Goal: Task Accomplishment & Management: Use online tool/utility

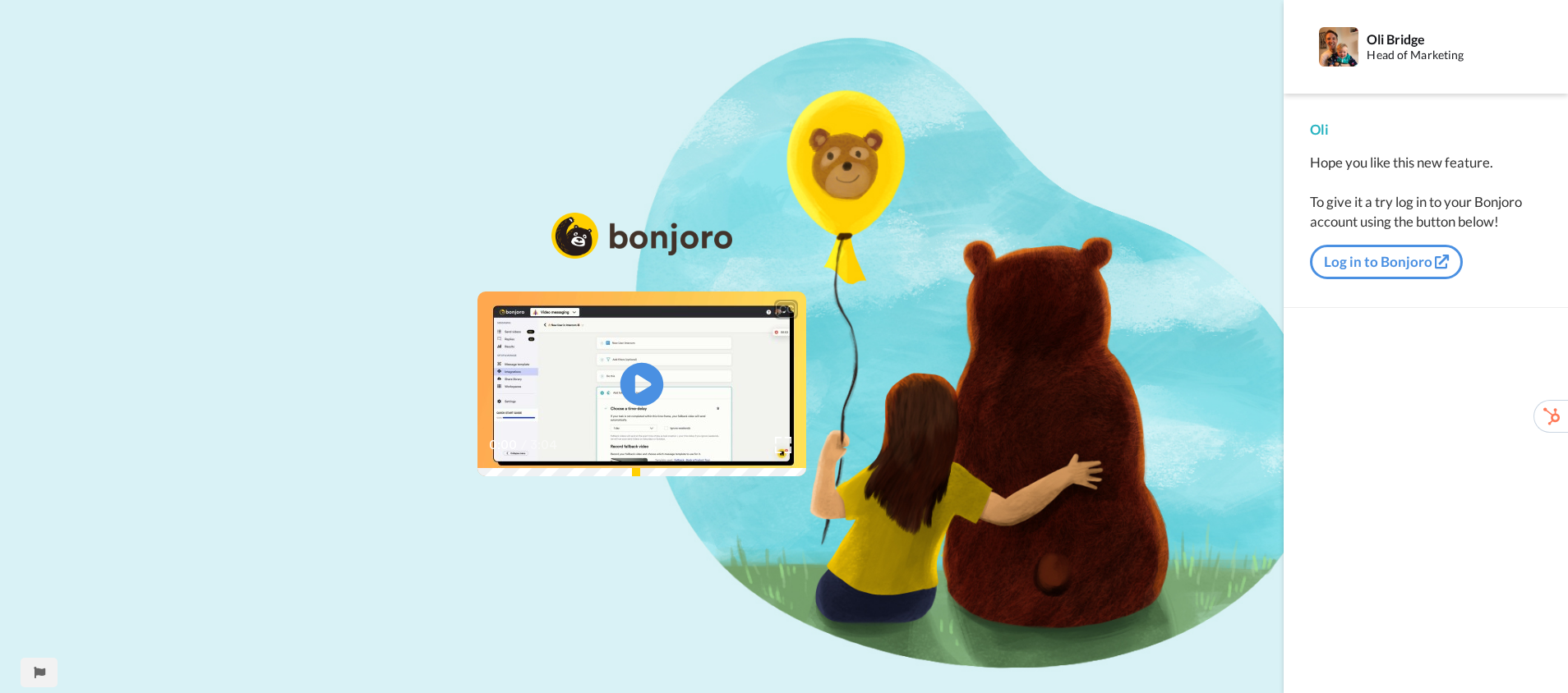
click at [645, 385] on icon "Play/Pause" at bounding box center [642, 385] width 43 height 78
click at [1358, 265] on button "Log in to Bonjoro" at bounding box center [1386, 262] width 153 height 34
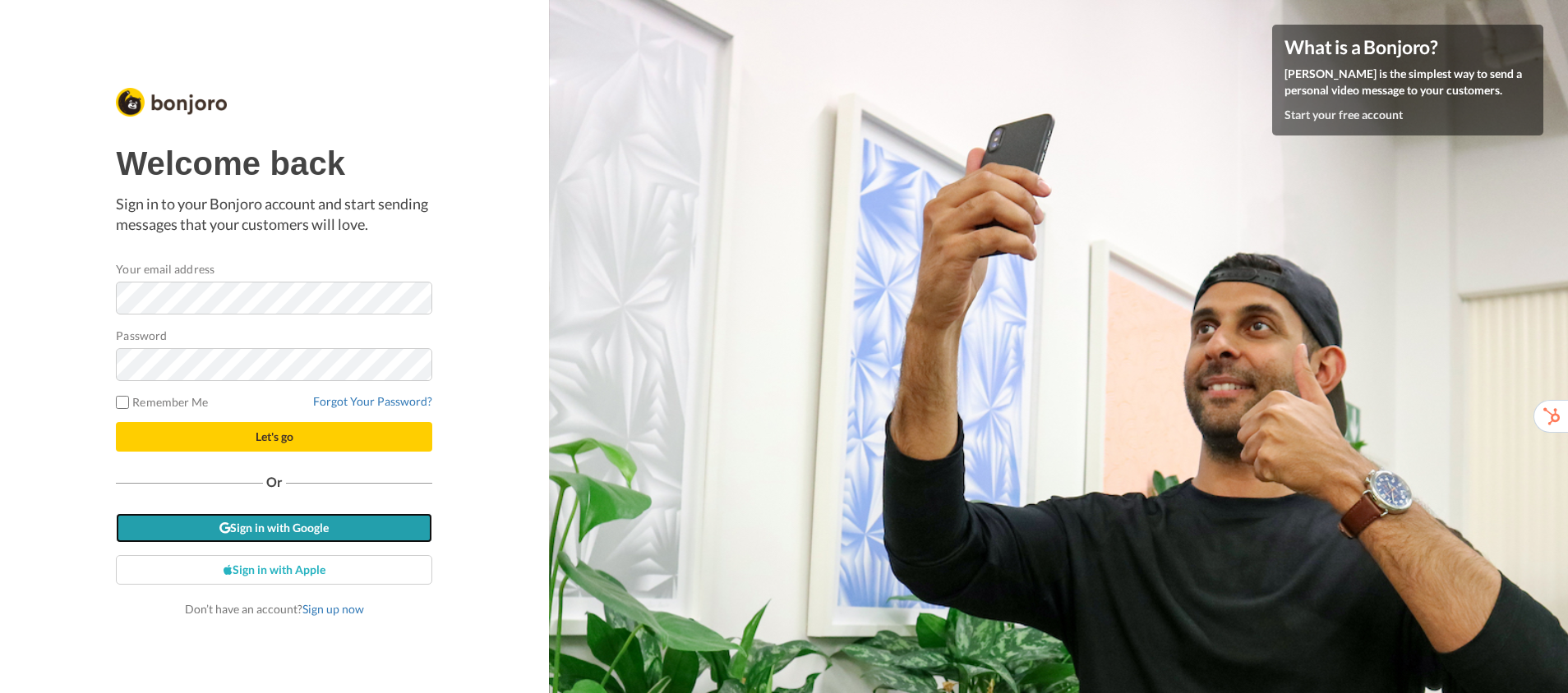
click at [316, 530] on link "Sign in with Google" at bounding box center [274, 527] width 316 height 29
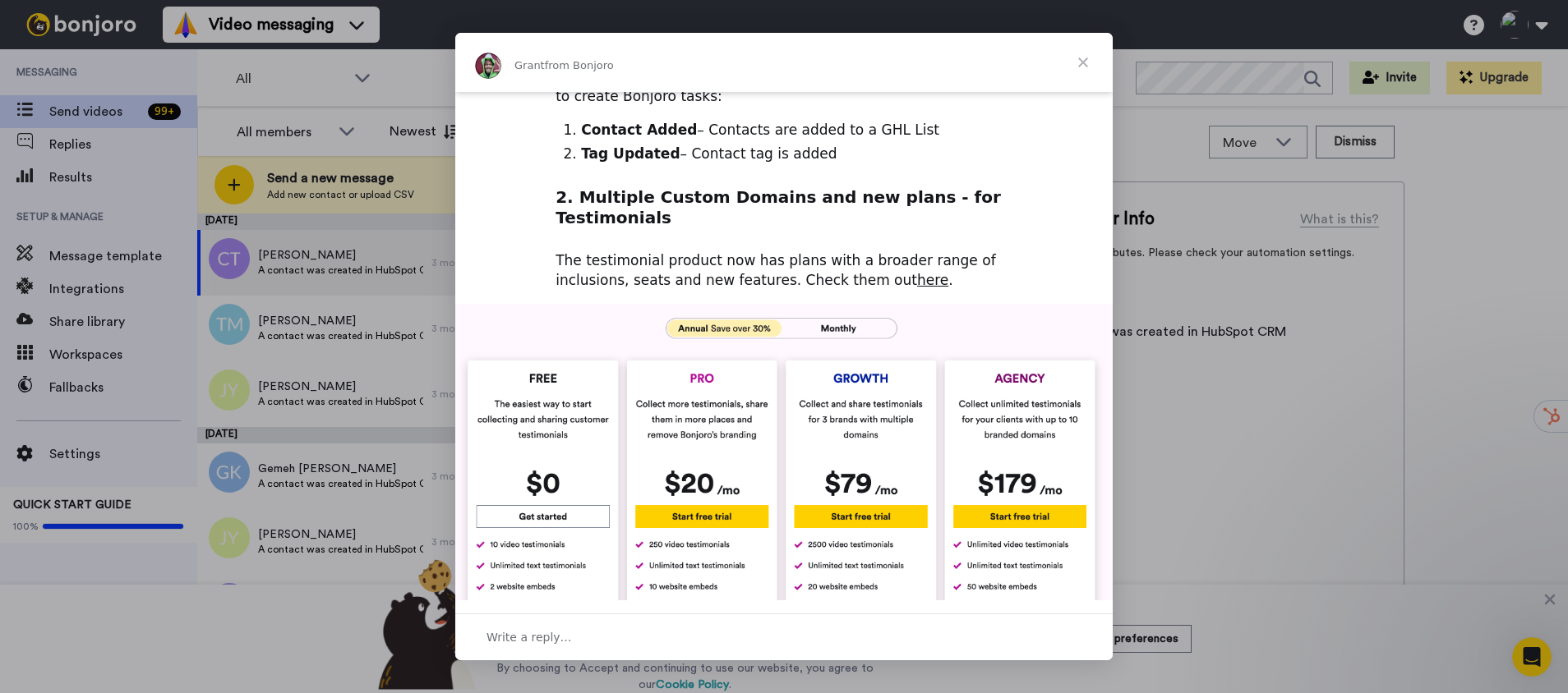
scroll to position [492, 0]
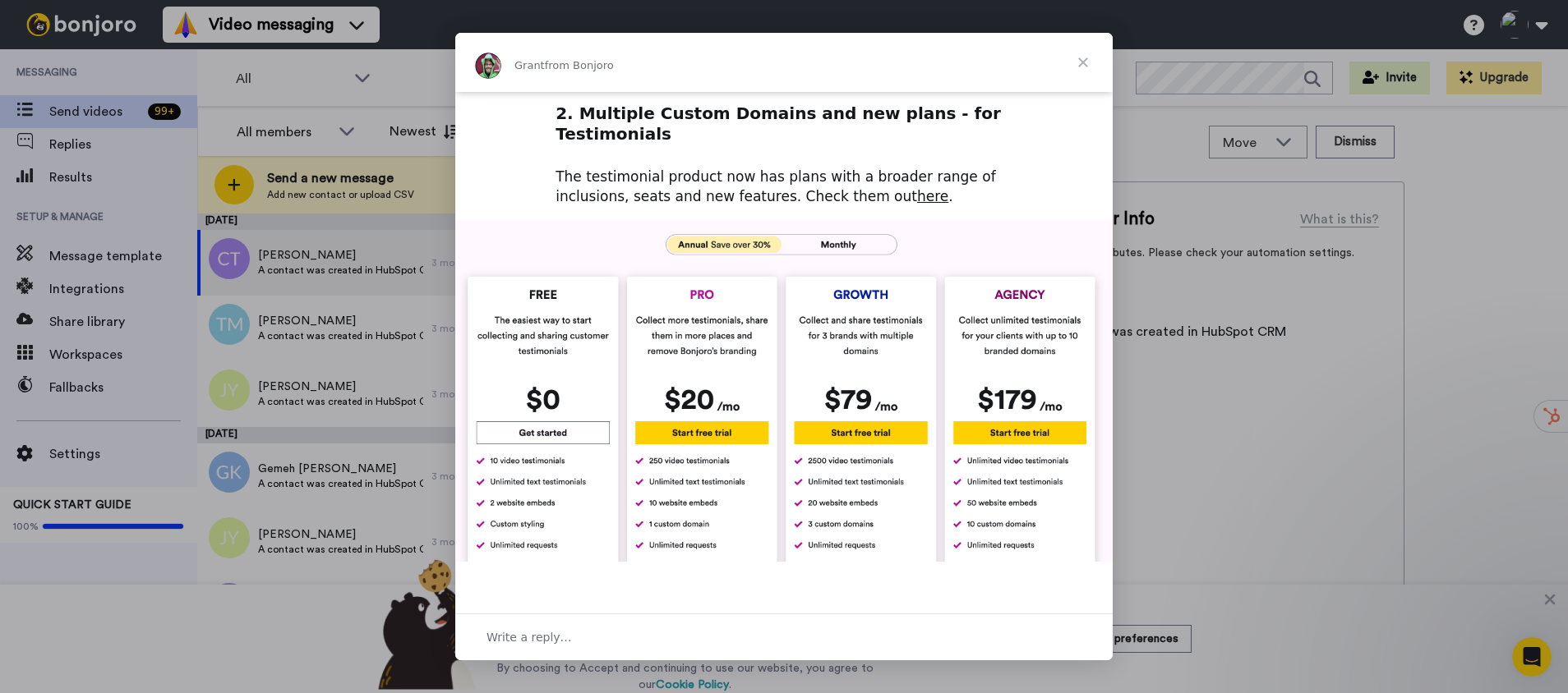
click at [827, 220] on img "Intercom messenger" at bounding box center [784, 390] width 657 height 342
click at [829, 220] on img "Intercom messenger" at bounding box center [784, 390] width 657 height 342
click at [823, 220] on img "Intercom messenger" at bounding box center [784, 390] width 657 height 342
click at [824, 220] on img "Intercom messenger" at bounding box center [784, 390] width 657 height 342
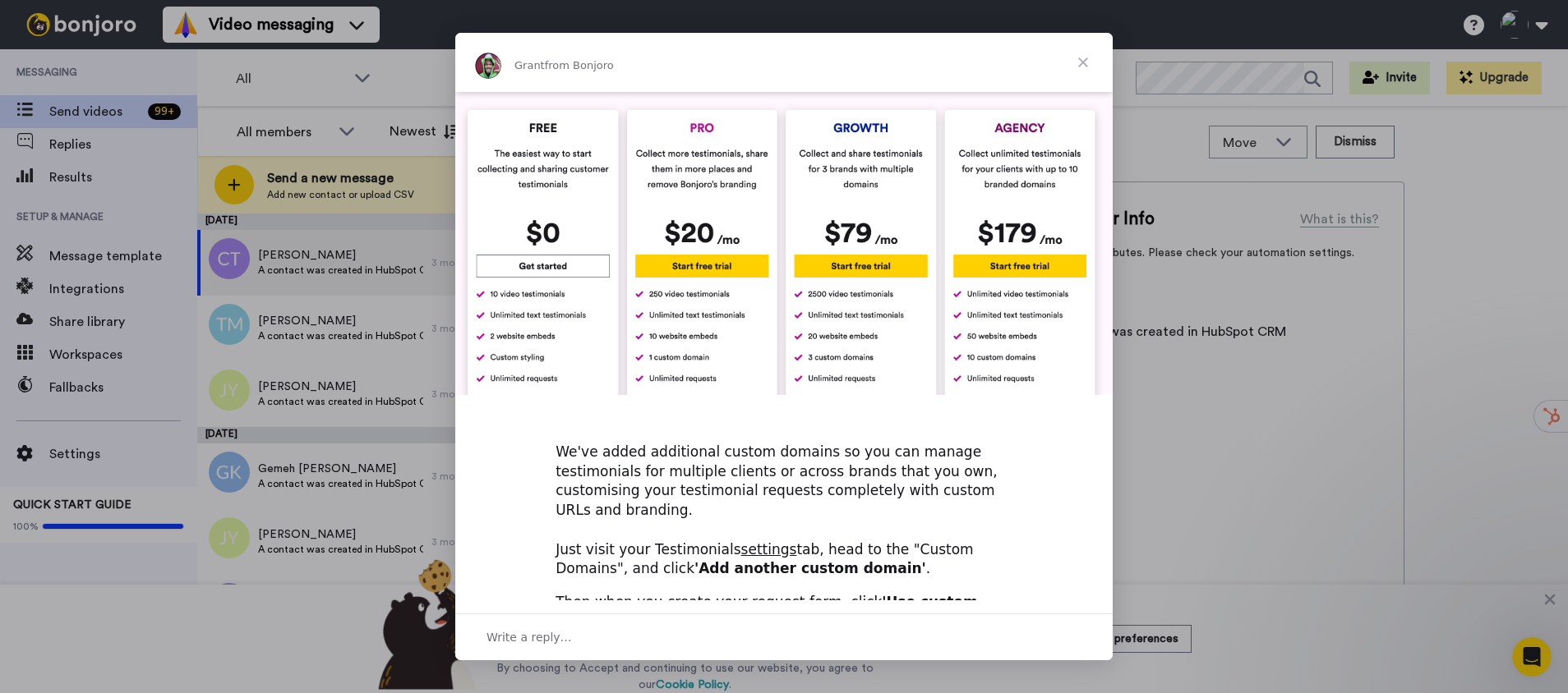
scroll to position [292, 0]
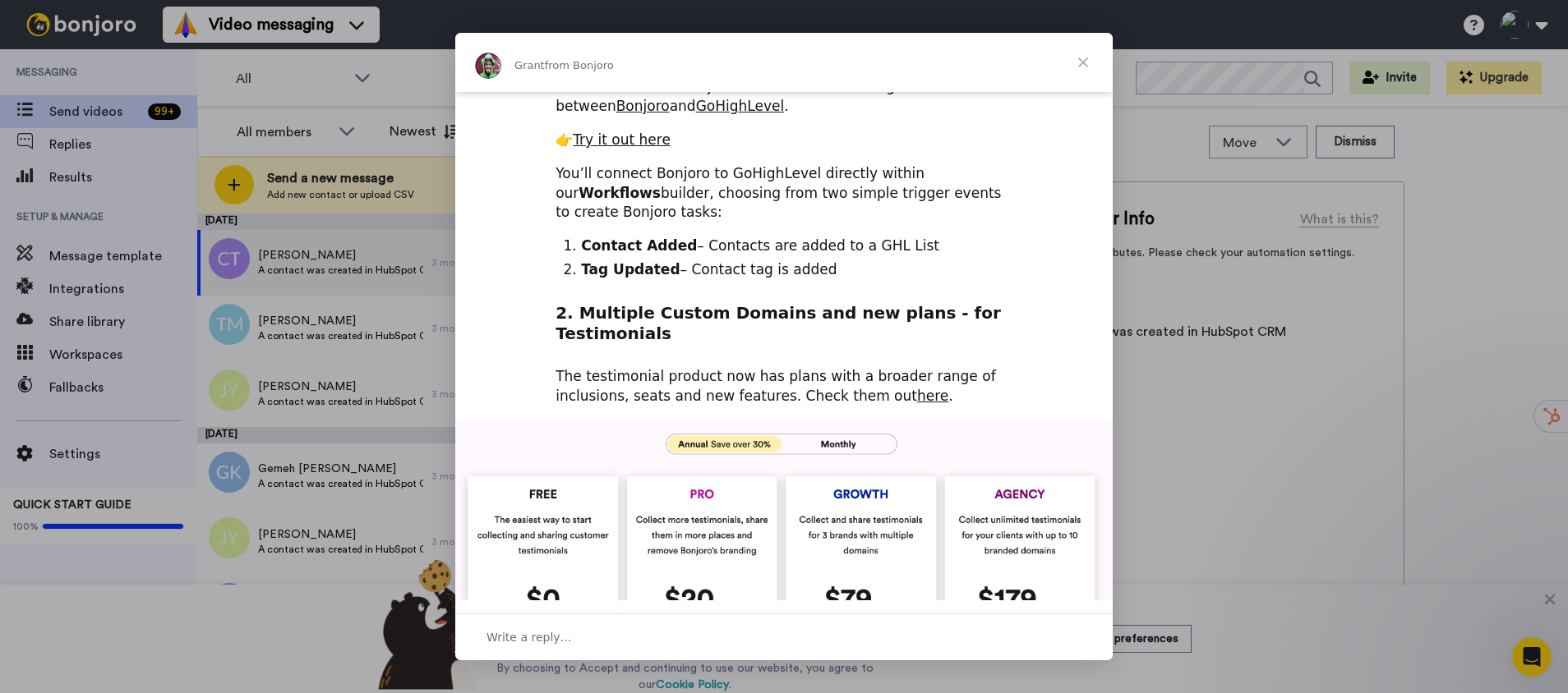
click at [834, 420] on img "Intercom messenger" at bounding box center [784, 590] width 657 height 342
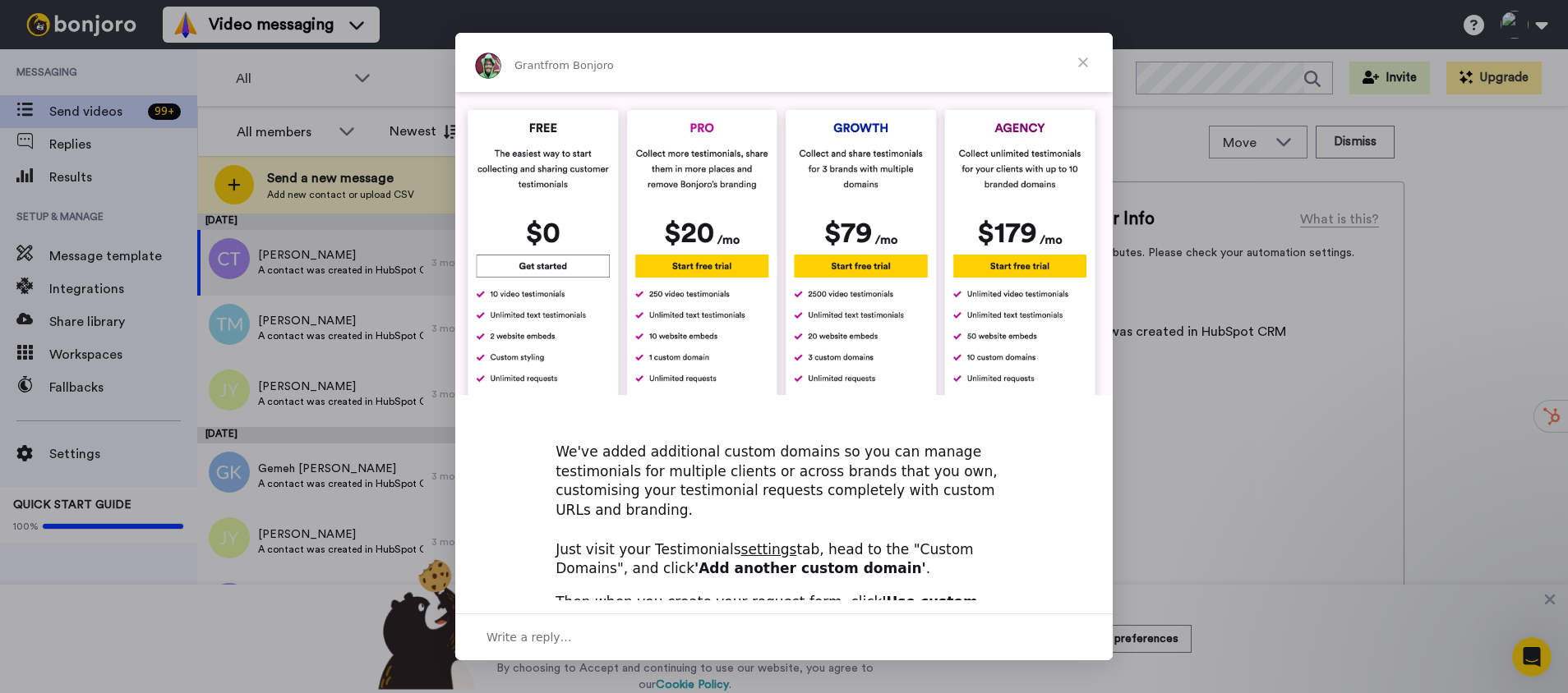
click at [1090, 58] on span "Close" at bounding box center [1083, 62] width 59 height 59
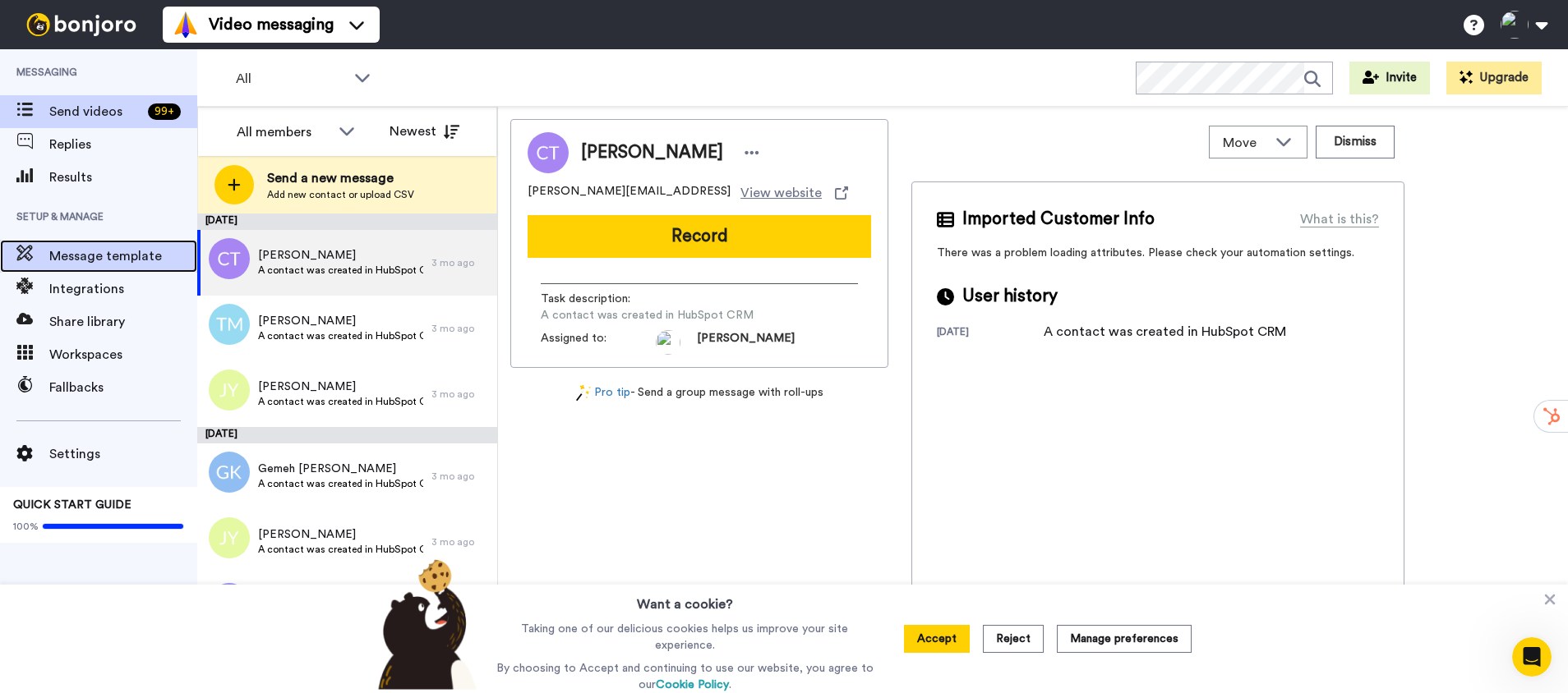
click at [107, 258] on span "Message template" at bounding box center [123, 257] width 148 height 20
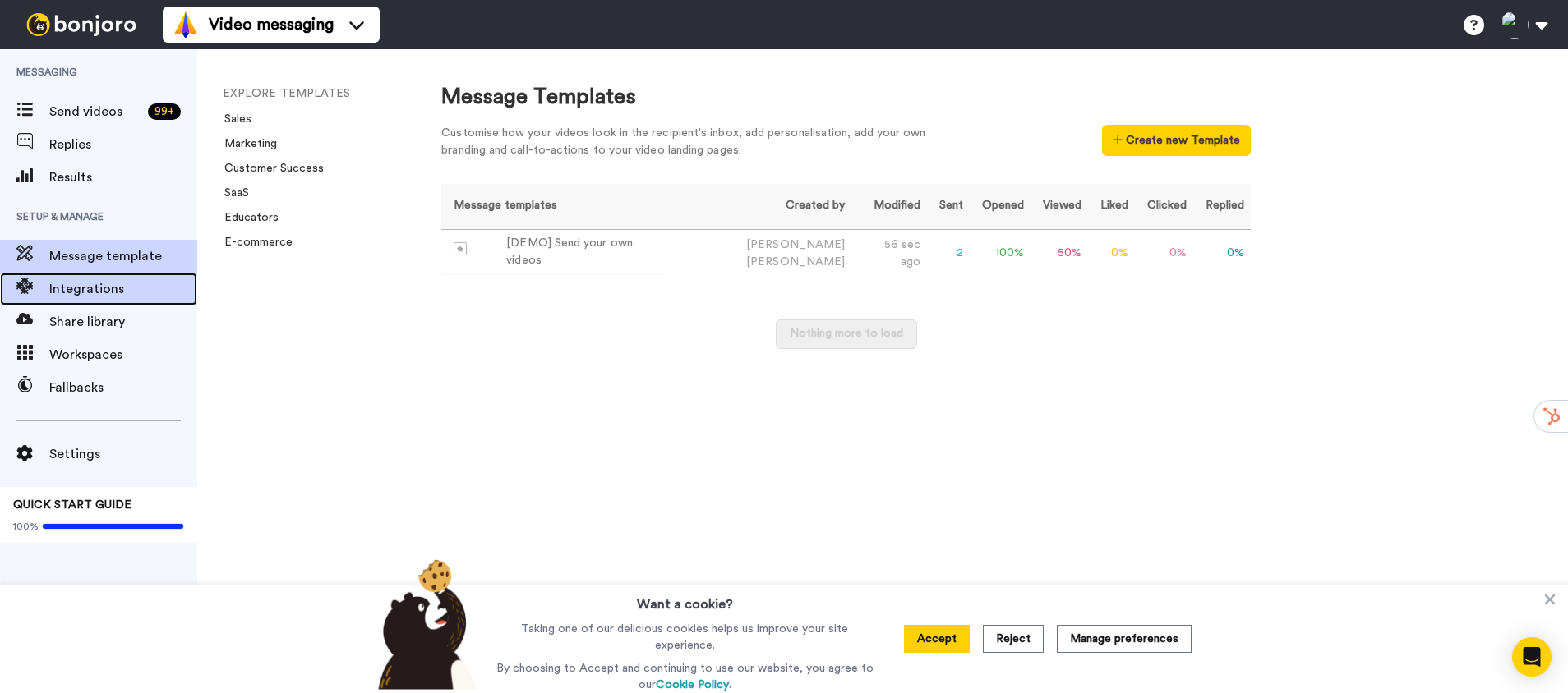
click at [43, 299] on div at bounding box center [24, 289] width 49 height 23
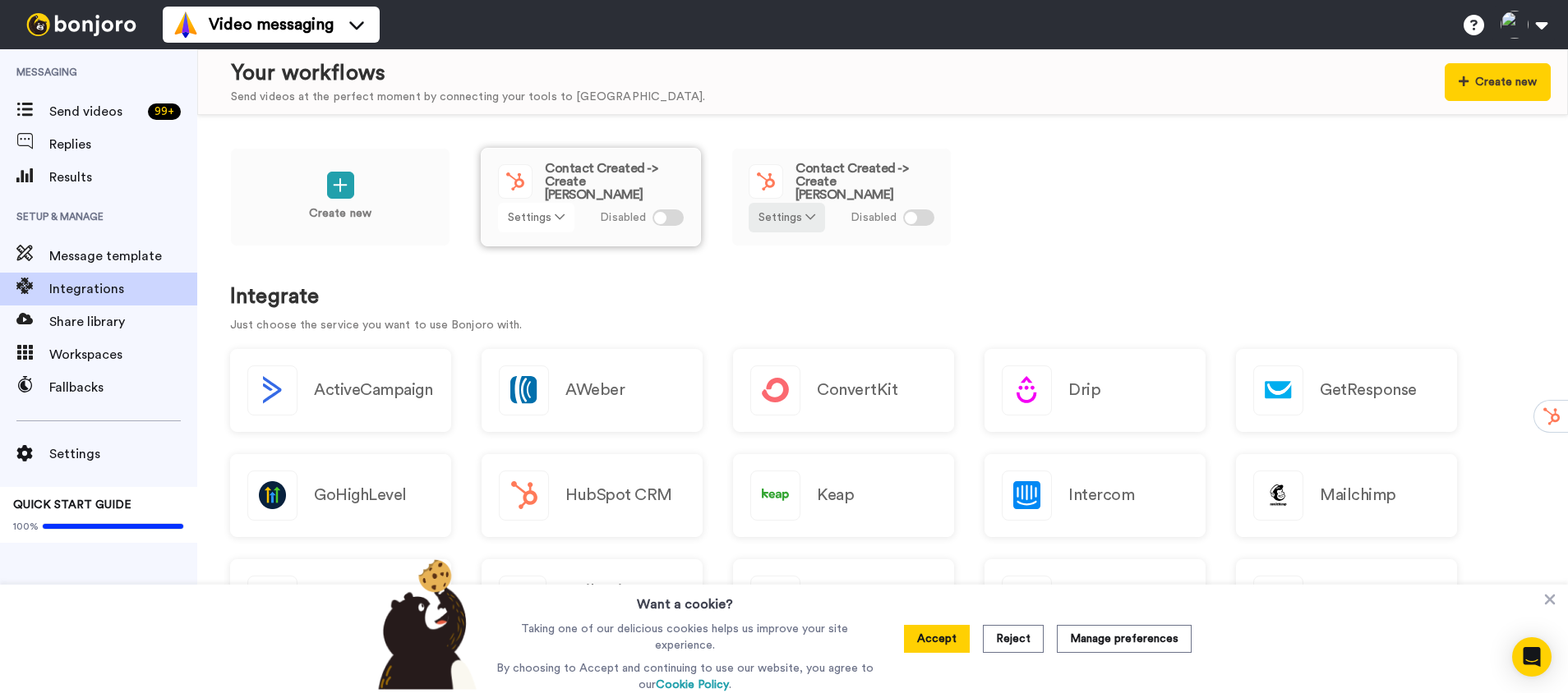
click at [554, 213] on icon at bounding box center [559, 217] width 10 height 12
click at [760, 272] on div "Create new Contact Created -> Create Bonjoro Settings Disabled Contact Created …" at bounding box center [882, 405] width 1371 height 578
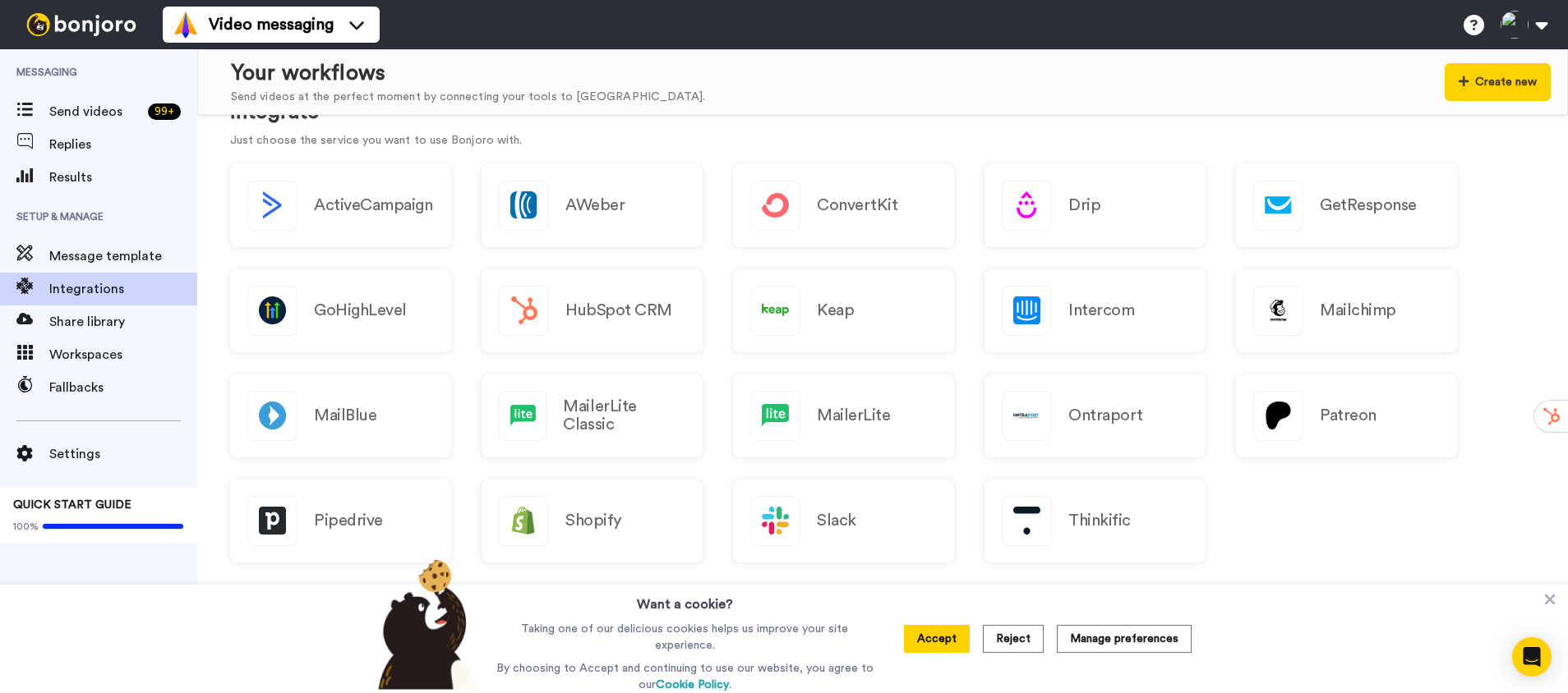
scroll to position [268, 0]
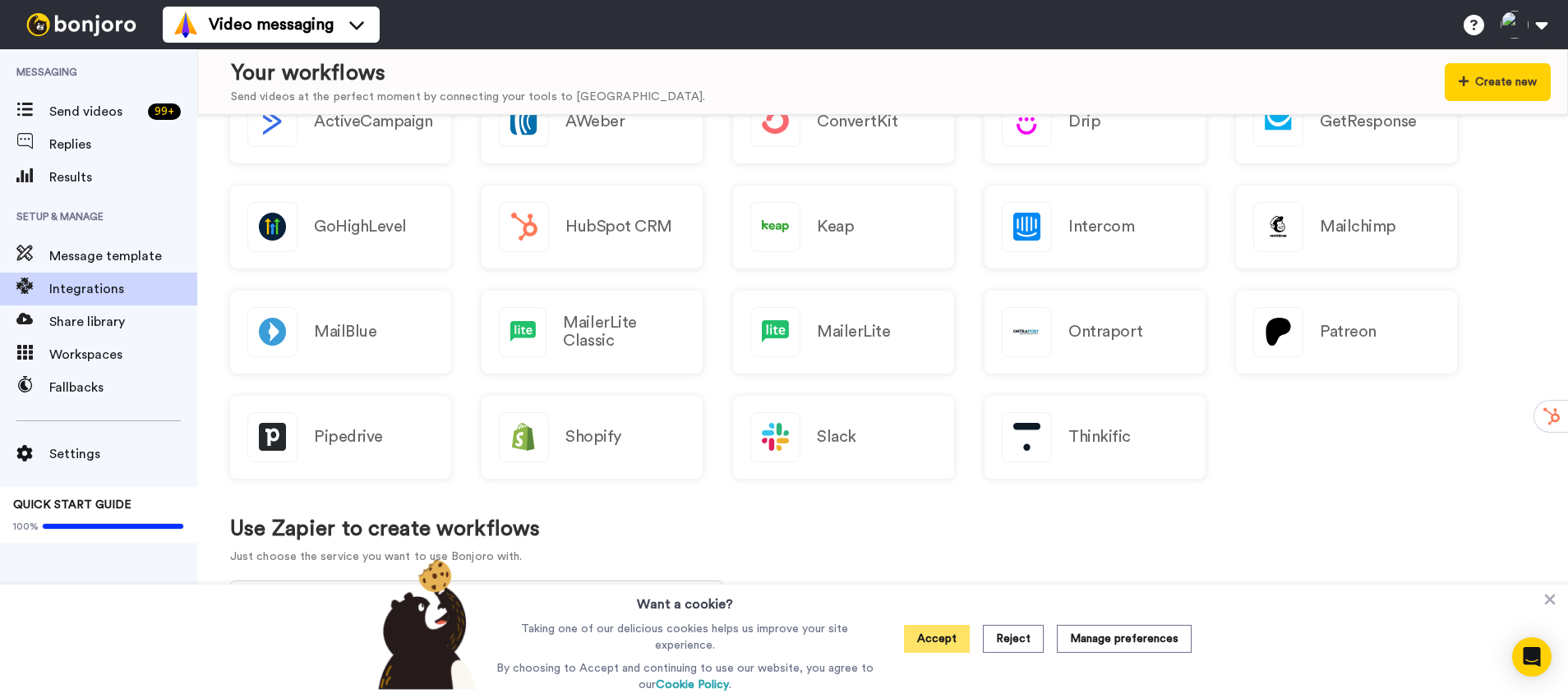
click at [944, 646] on button "Accept" at bounding box center [937, 639] width 66 height 28
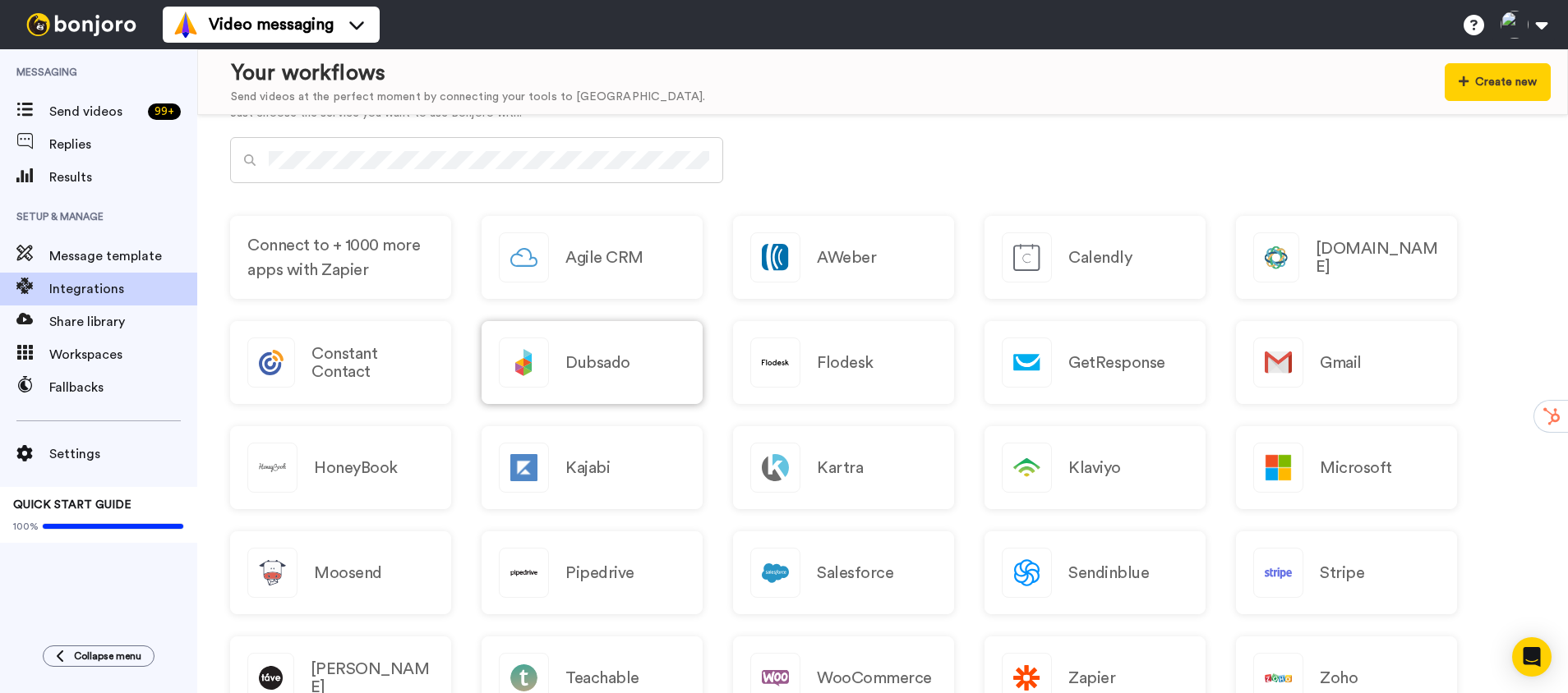
scroll to position [0, 0]
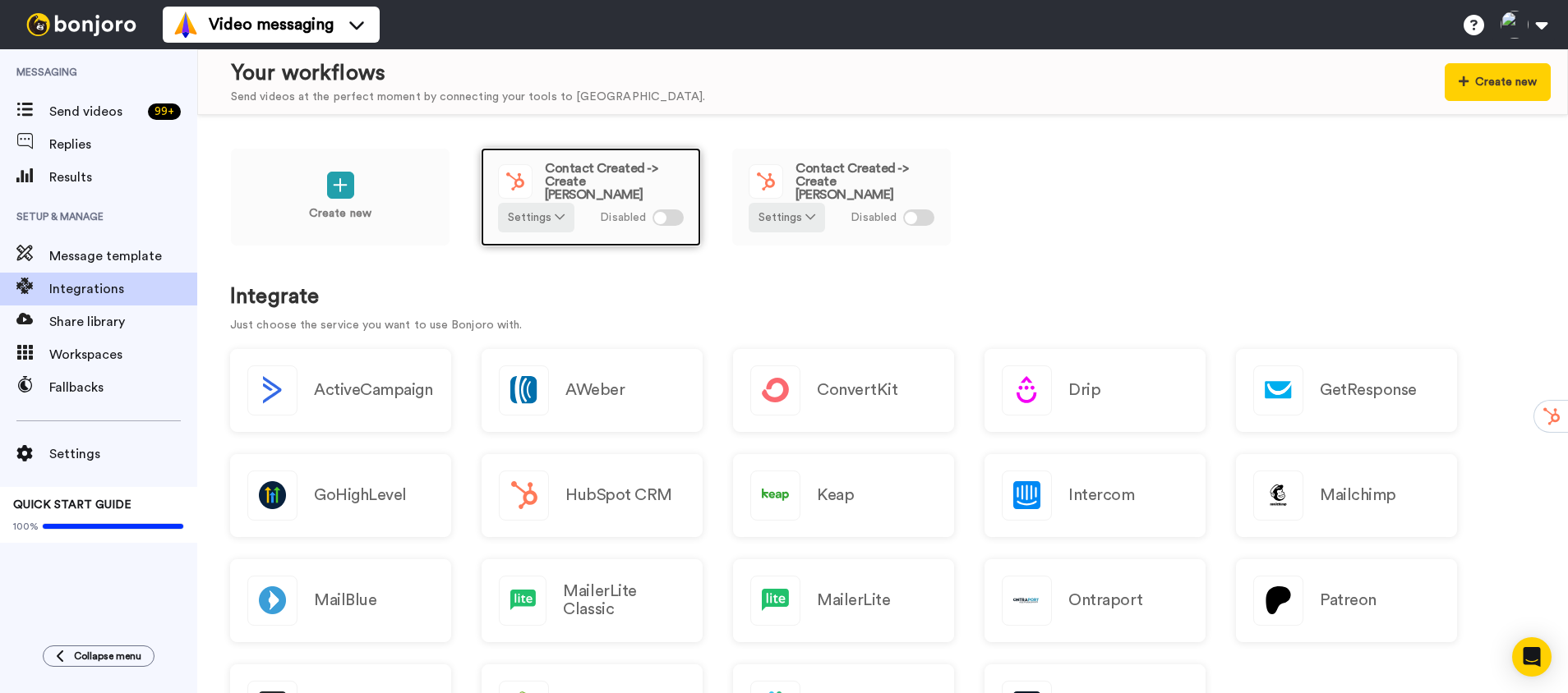
click at [666, 213] on div at bounding box center [667, 218] width 31 height 17
